Goal: Information Seeking & Learning: Learn about a topic

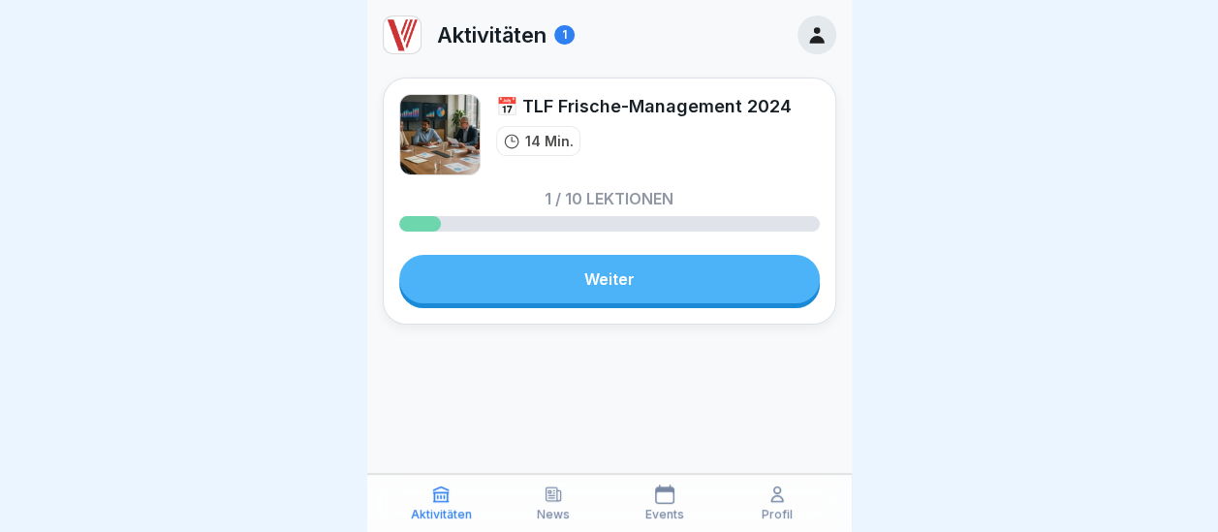
click at [823, 35] on icon at bounding box center [816, 34] width 21 height 21
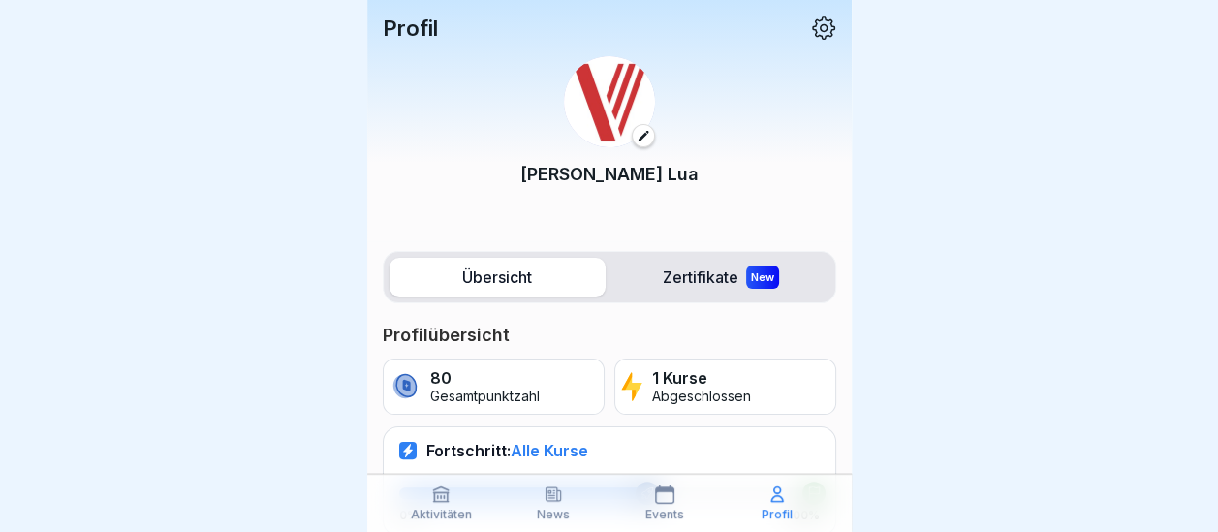
scroll to position [15, 0]
click at [443, 497] on icon at bounding box center [440, 494] width 19 height 19
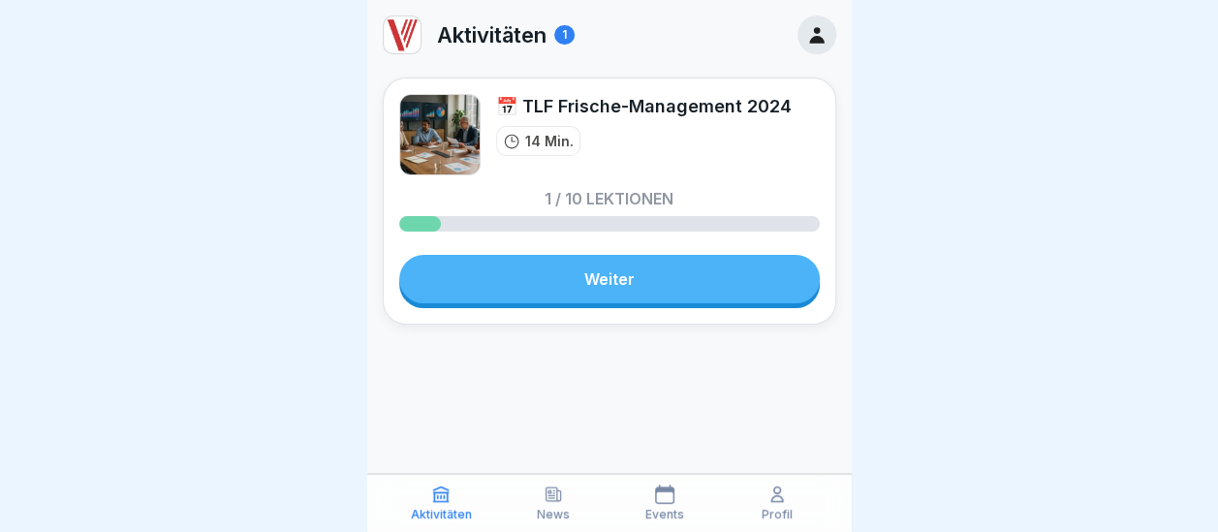
click at [677, 506] on div "Events" at bounding box center [665, 503] width 103 height 37
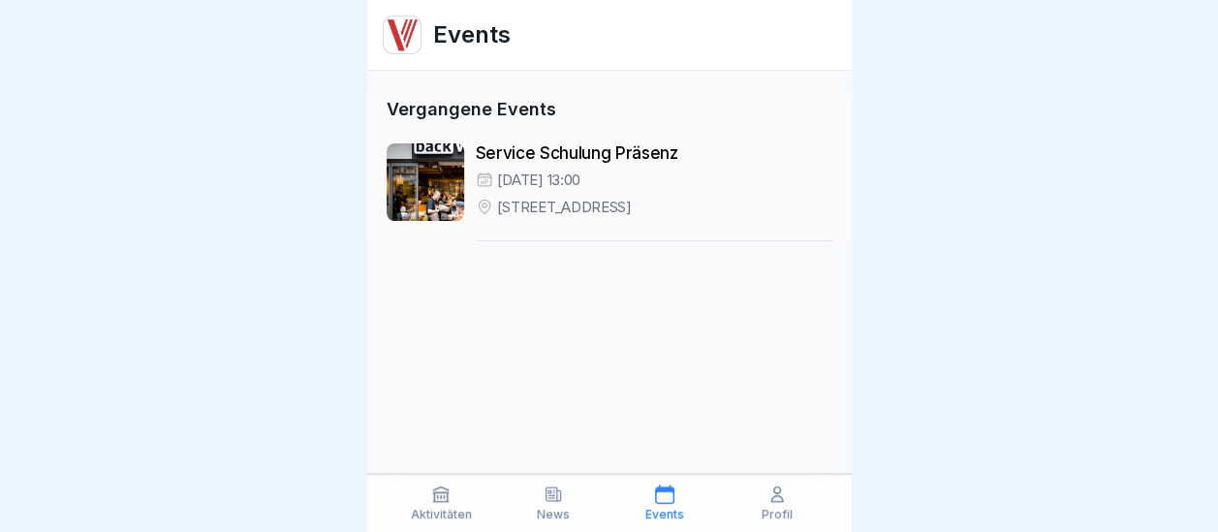
click at [772, 498] on icon at bounding box center [777, 494] width 12 height 15
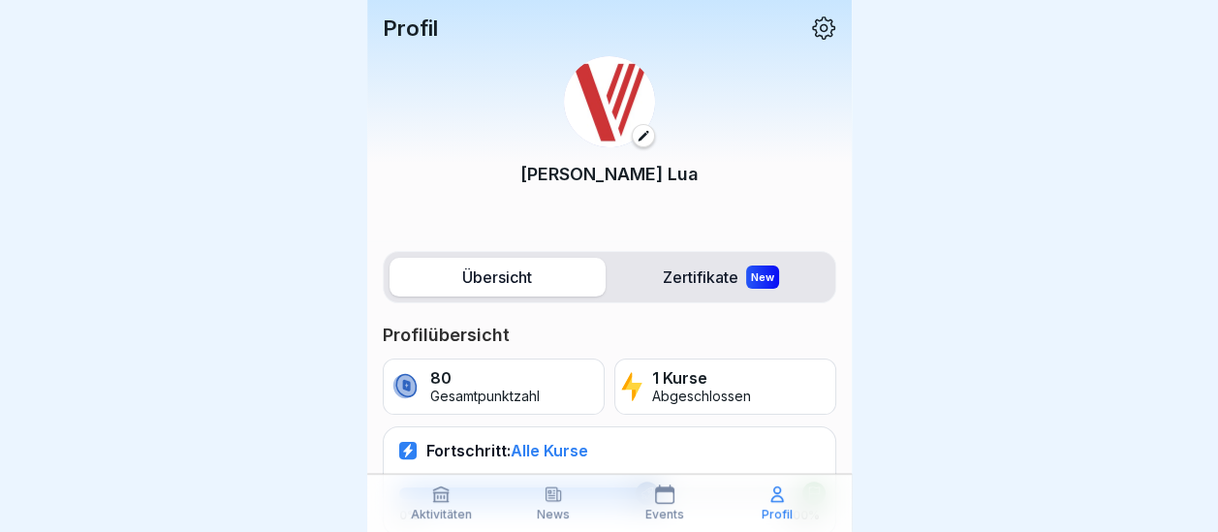
click at [560, 496] on icon at bounding box center [553, 494] width 15 height 14
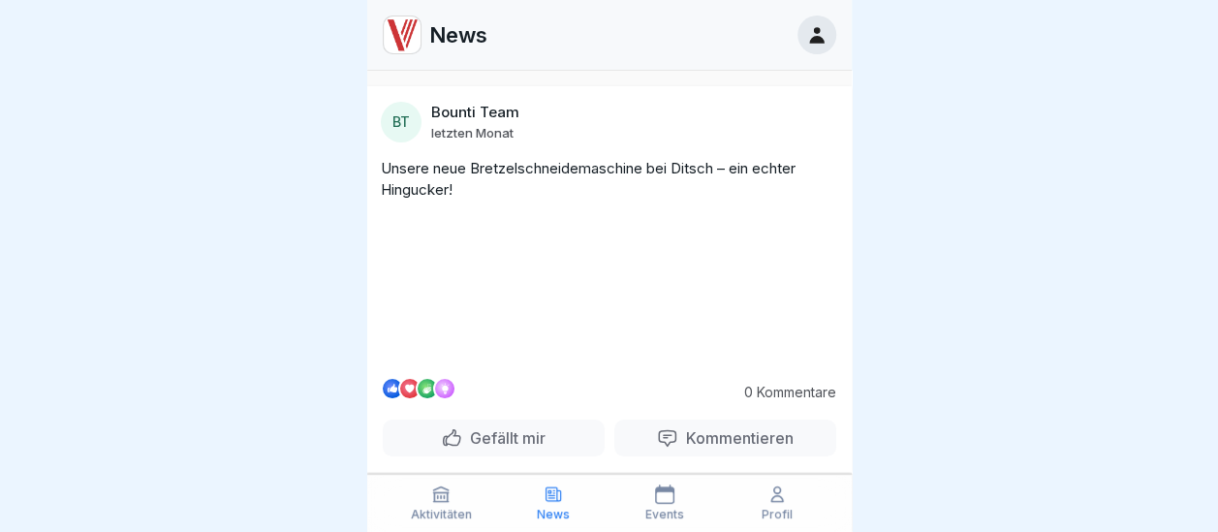
click at [448, 503] on icon at bounding box center [440, 494] width 19 height 19
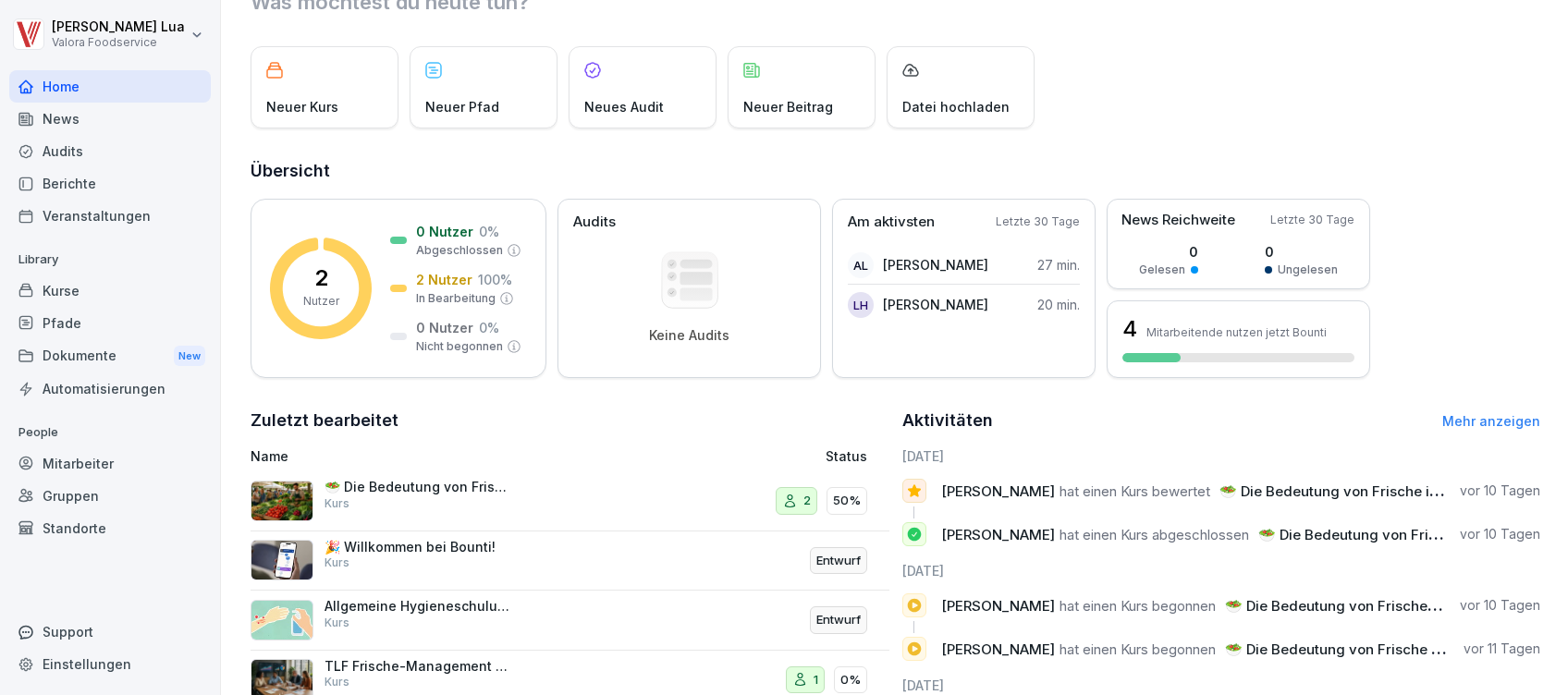
scroll to position [123, 0]
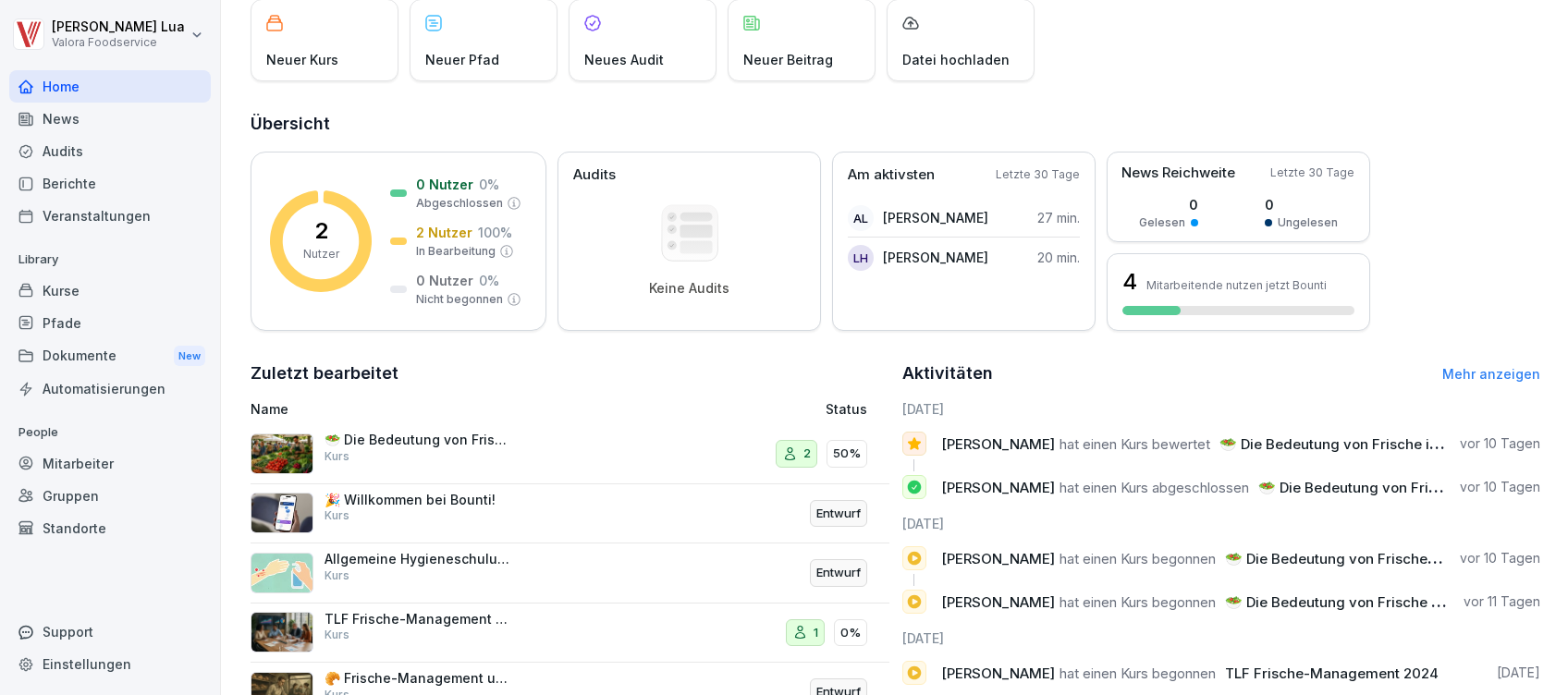
click at [454, 453] on div "🥗 Die Bedeutung von Frische im Lebensmittelhandel Kurs" at bounding box center [417, 448] width 185 height 33
